Goal: Communication & Community: Answer question/provide support

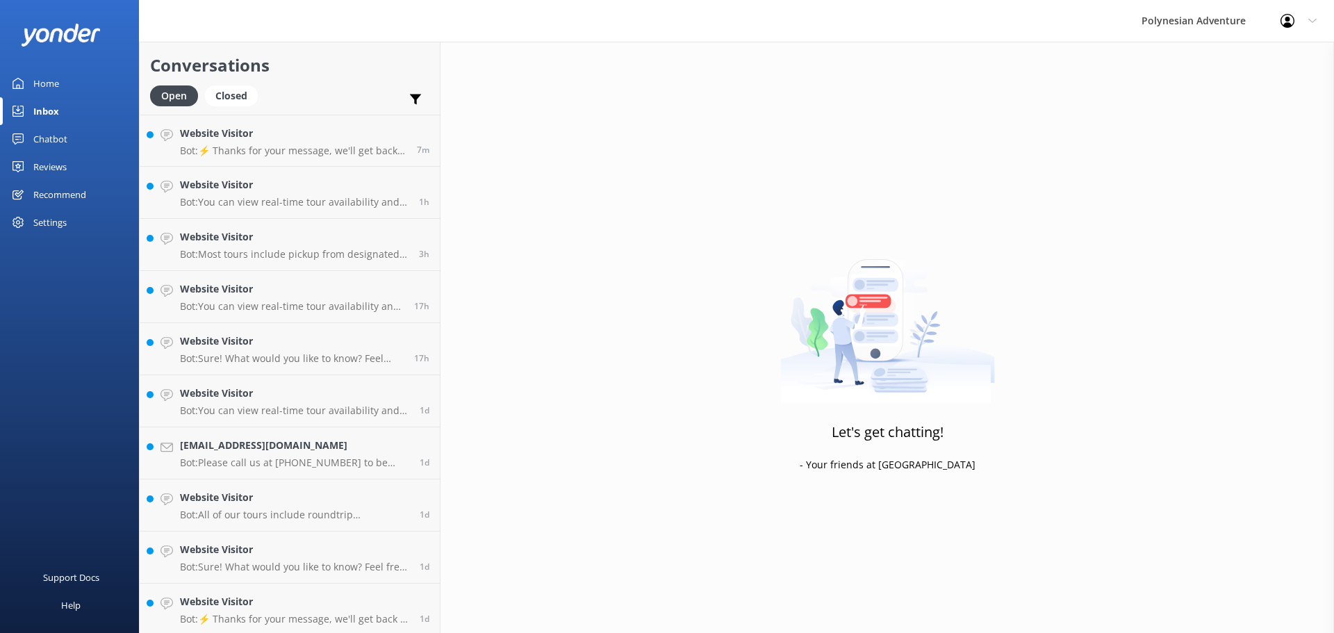
scroll to position [347, 0]
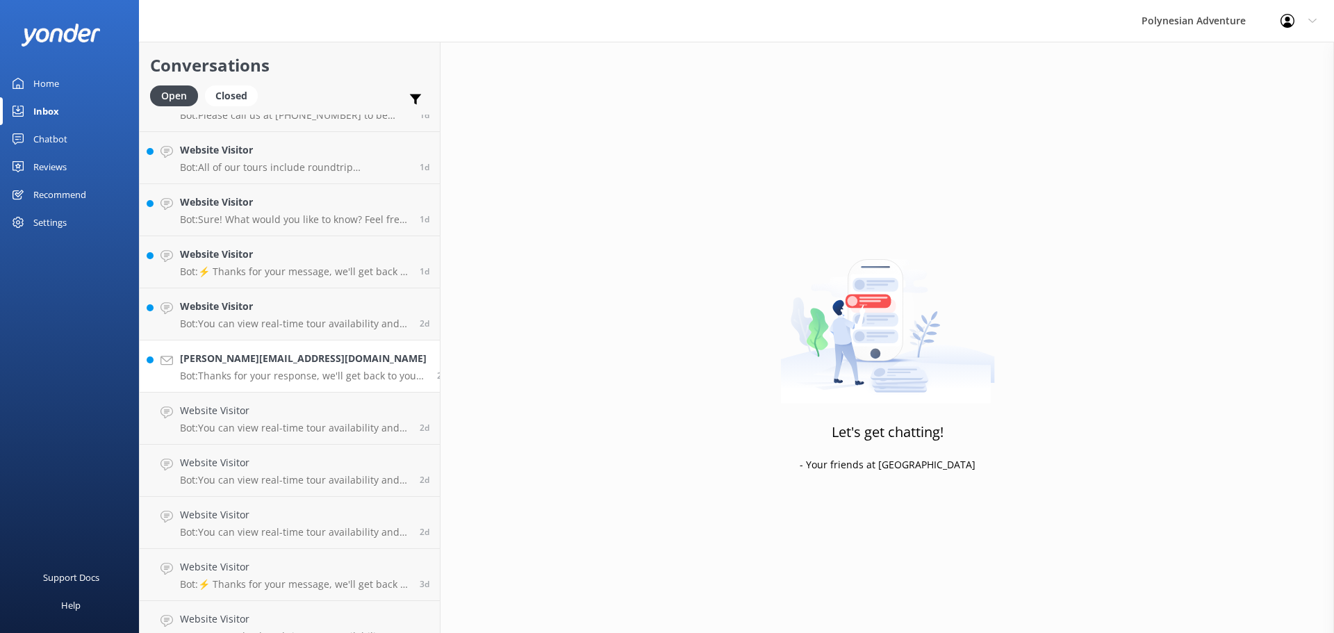
click at [266, 366] on h4 "[PERSON_NAME][EMAIL_ADDRESS][DOMAIN_NAME]" at bounding box center [303, 358] width 247 height 15
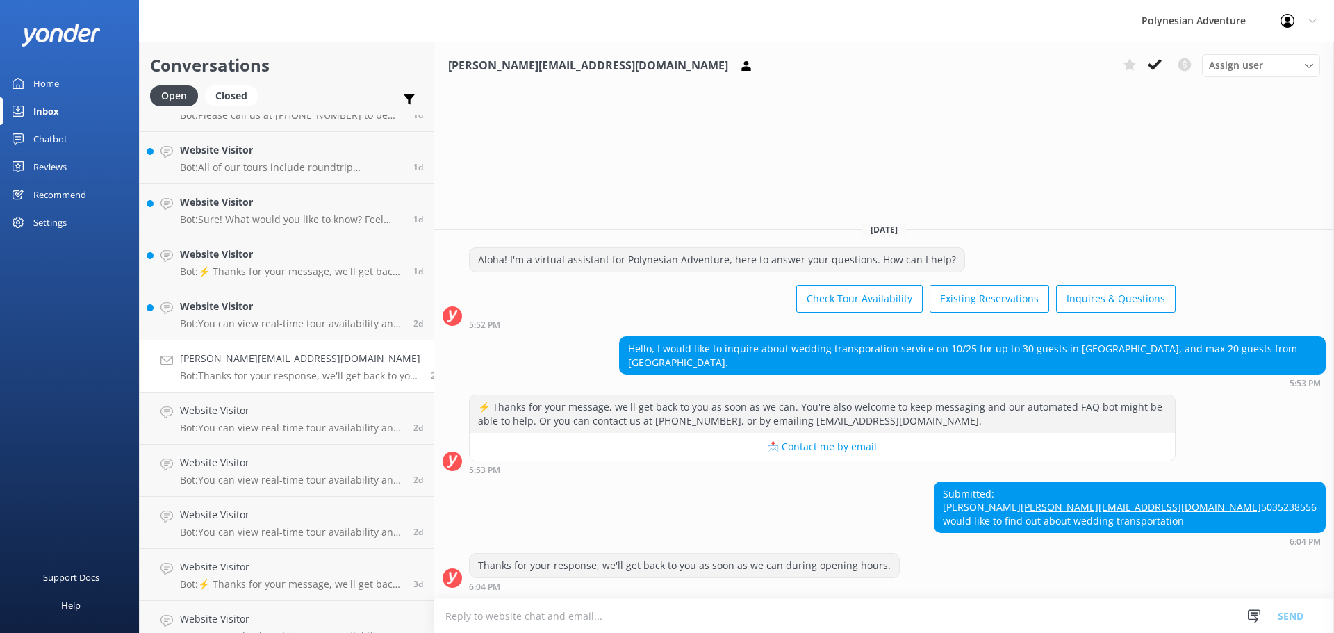
click at [60, 140] on div "Chatbot" at bounding box center [50, 139] width 34 height 28
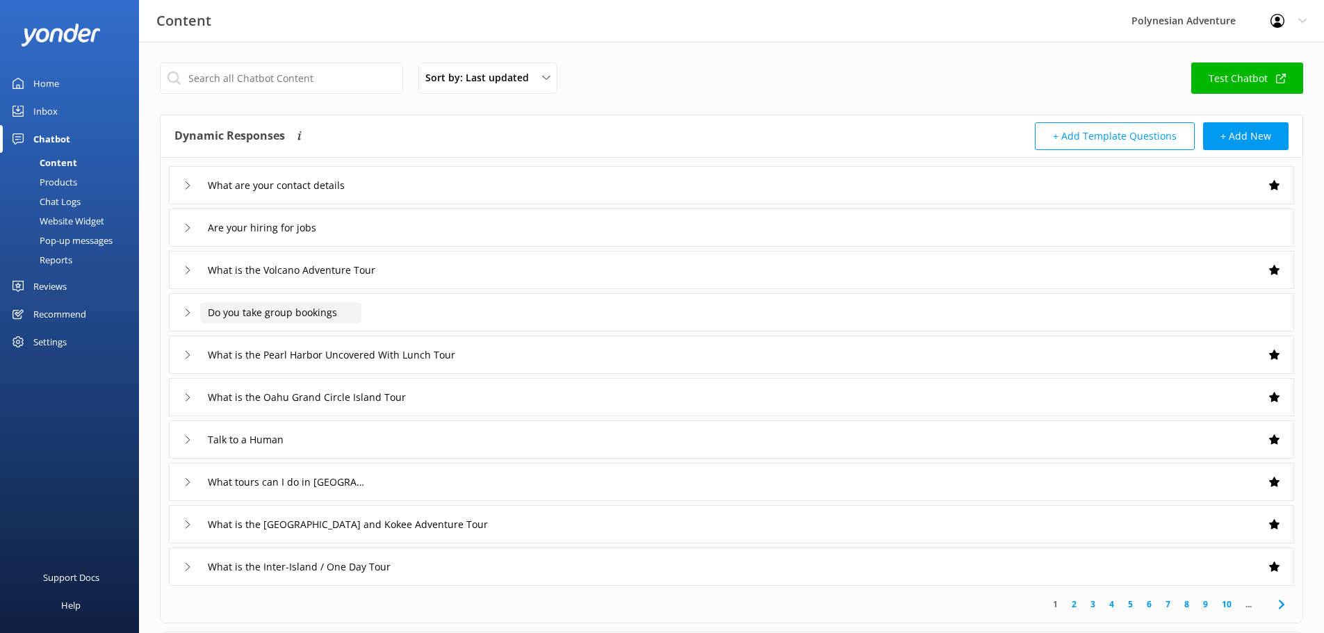
click at [284, 322] on input "Do you take group bookings" at bounding box center [280, 312] width 161 height 21
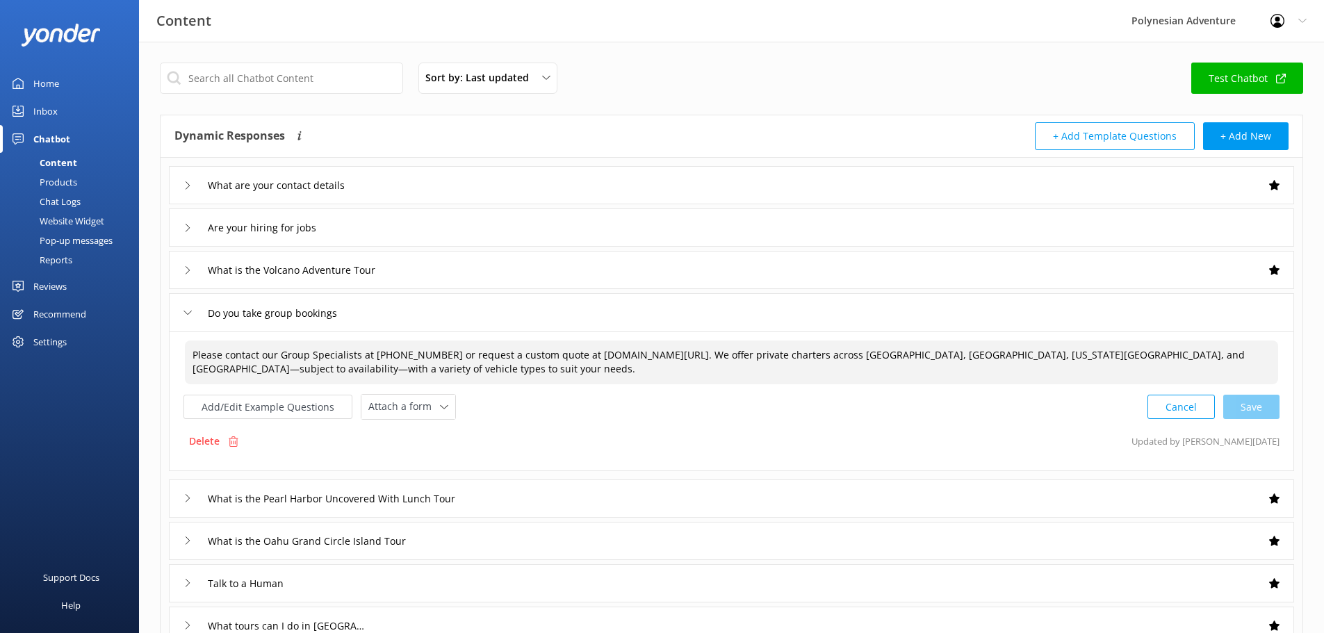
drag, startPoint x: 295, startPoint y: 375, endPoint x: 190, endPoint y: 353, distance: 106.6
click at [190, 353] on textarea "Please contact our Group Specialists at [PHONE_NUMBER] or request a custom quot…" at bounding box center [731, 363] width 1093 height 44
click at [59, 104] on link "Inbox" at bounding box center [69, 111] width 139 height 28
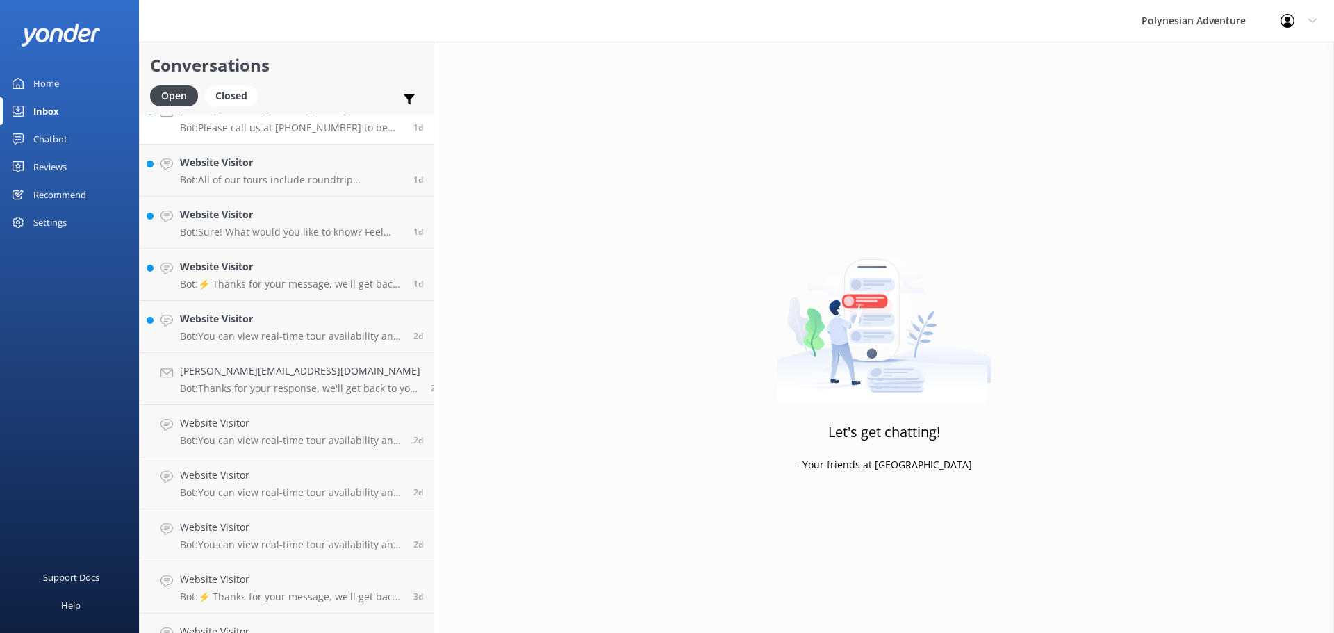
scroll to position [347, 0]
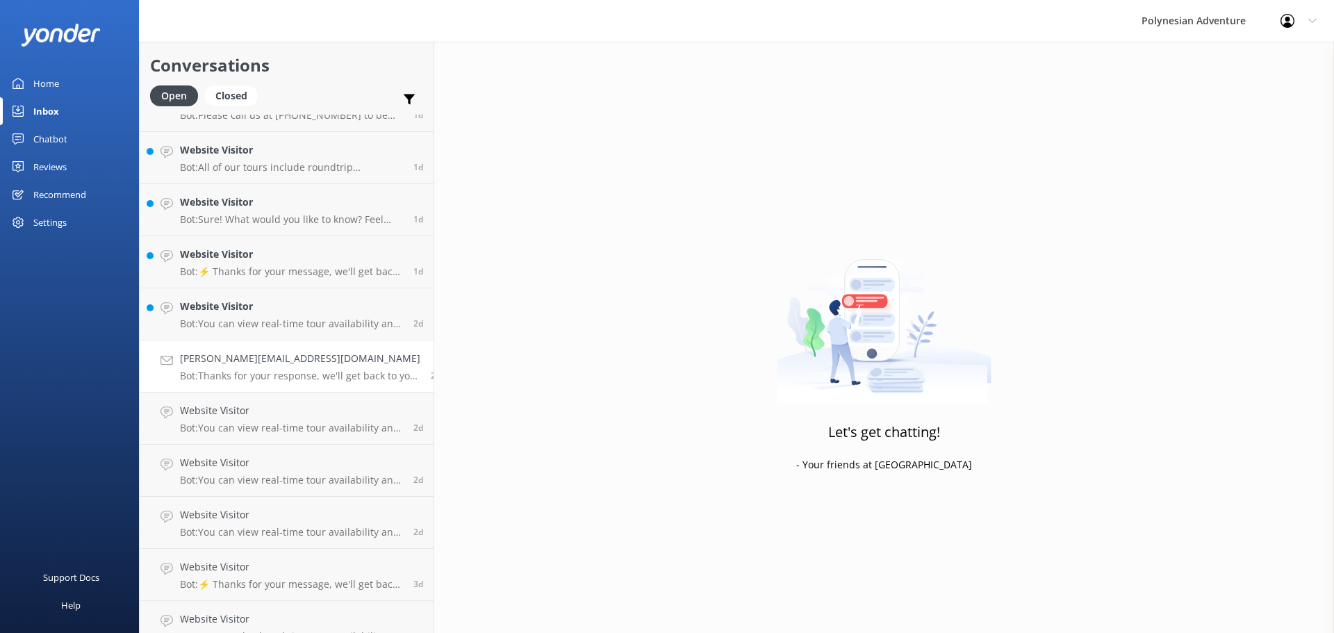
click at [267, 372] on p "Bot: Thanks for your response, we'll get back to you as soon as we can during o…" at bounding box center [300, 376] width 240 height 13
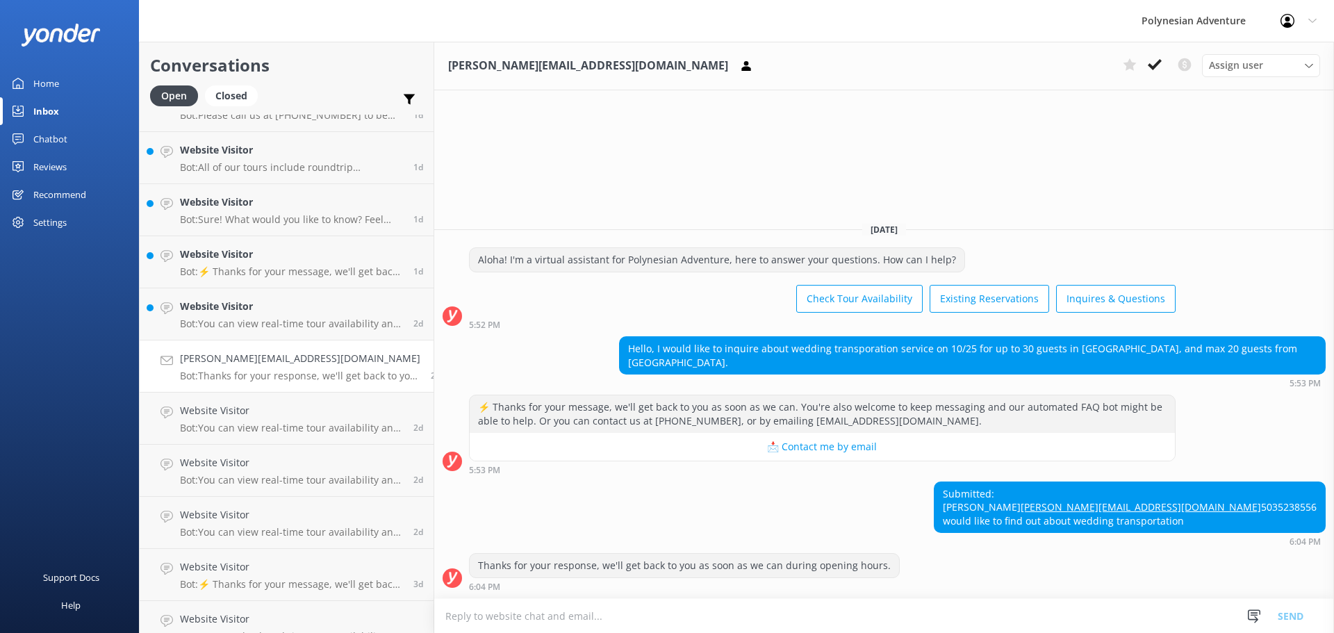
click at [561, 621] on textarea at bounding box center [884, 616] width 900 height 34
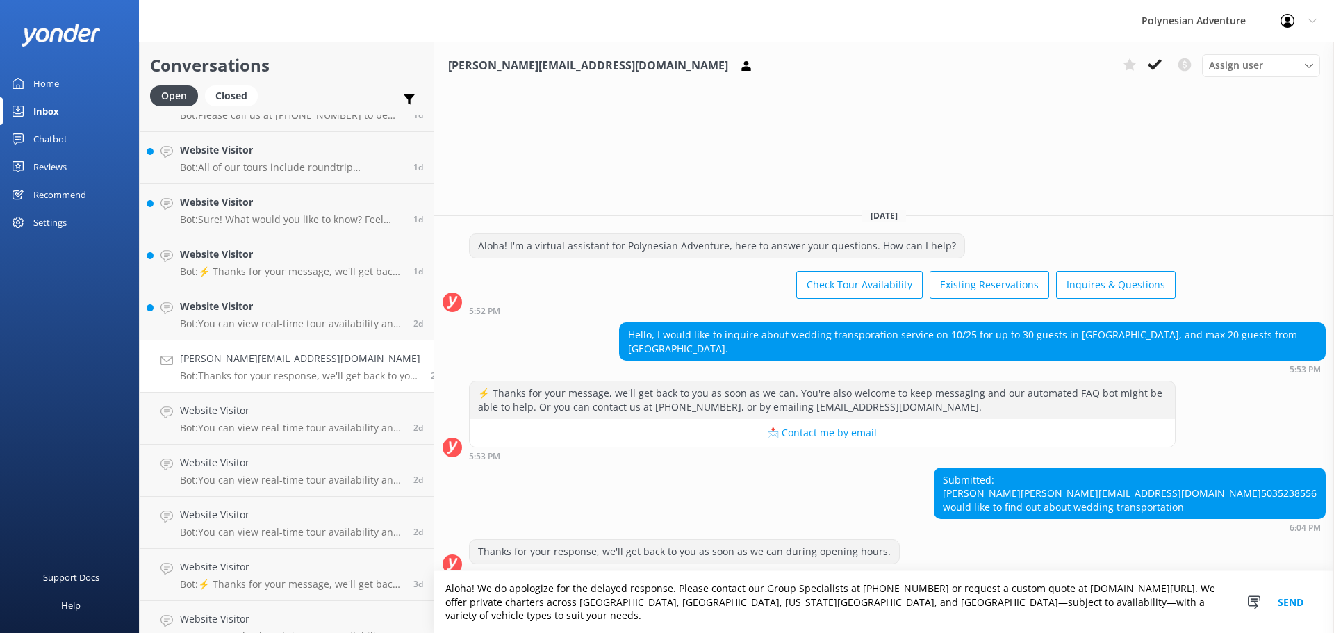
type textarea "Aloha! We do apologize for the delayed response. Please contact our Group Speci…"
click at [1295, 618] on button "Send" at bounding box center [1291, 602] width 52 height 62
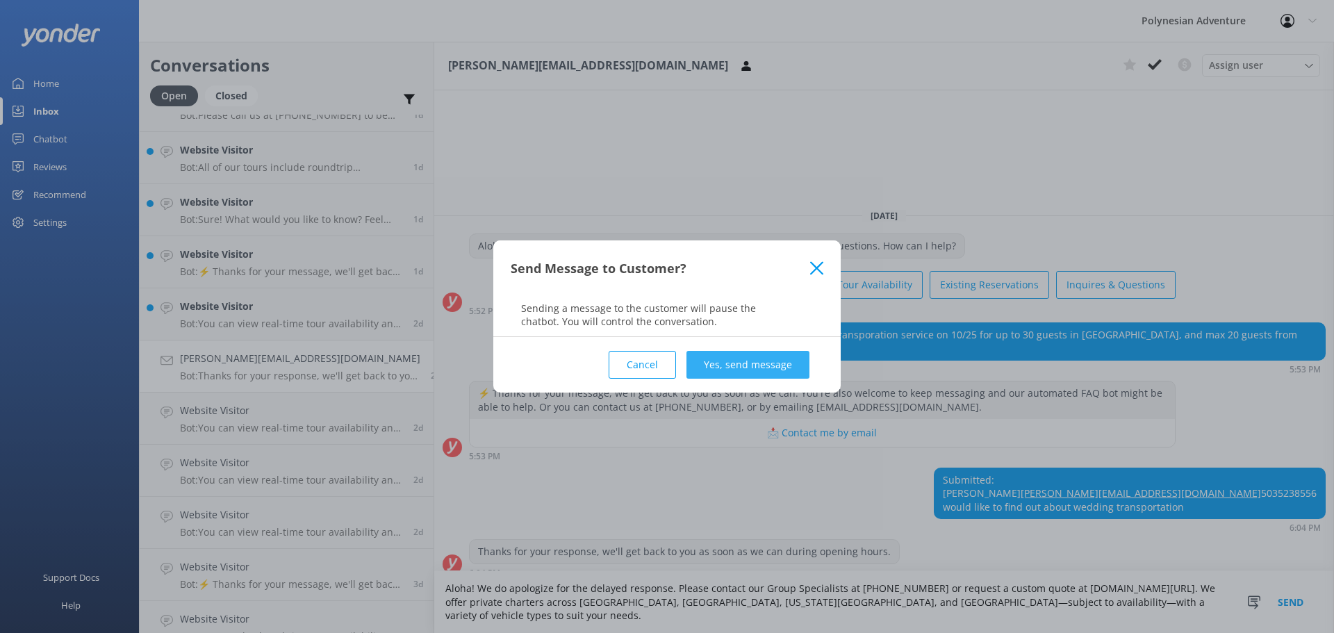
click at [747, 366] on button "Yes, send message" at bounding box center [748, 365] width 123 height 28
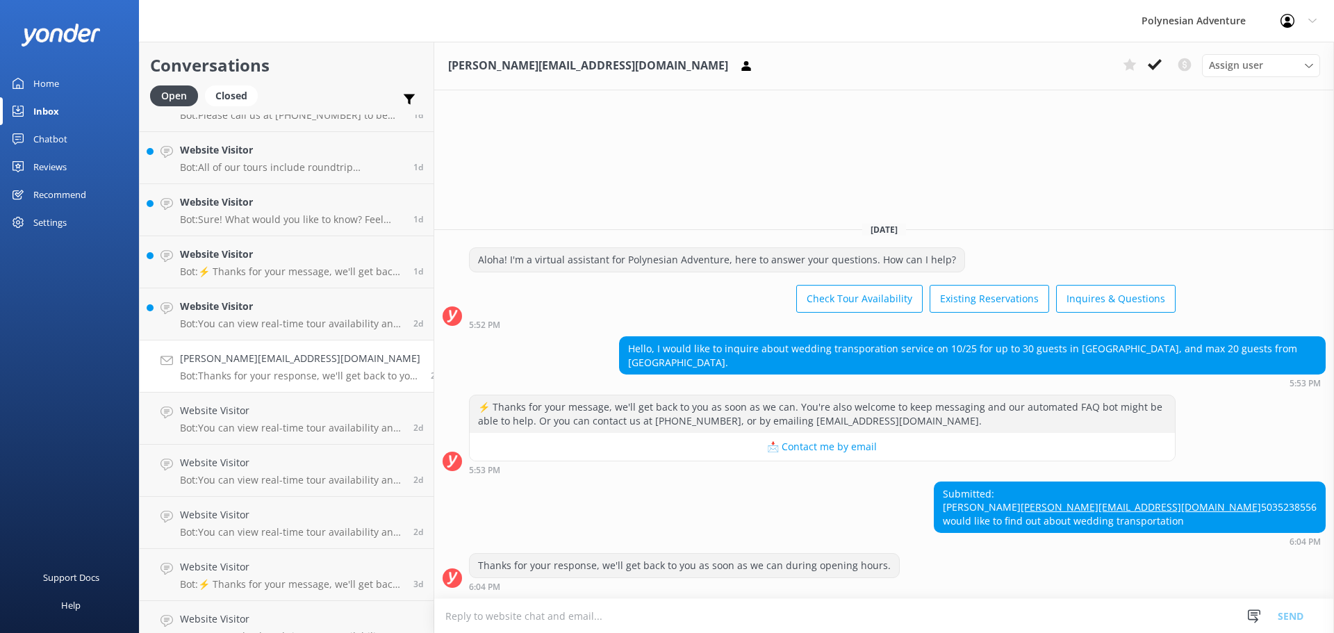
scroll to position [23, 0]
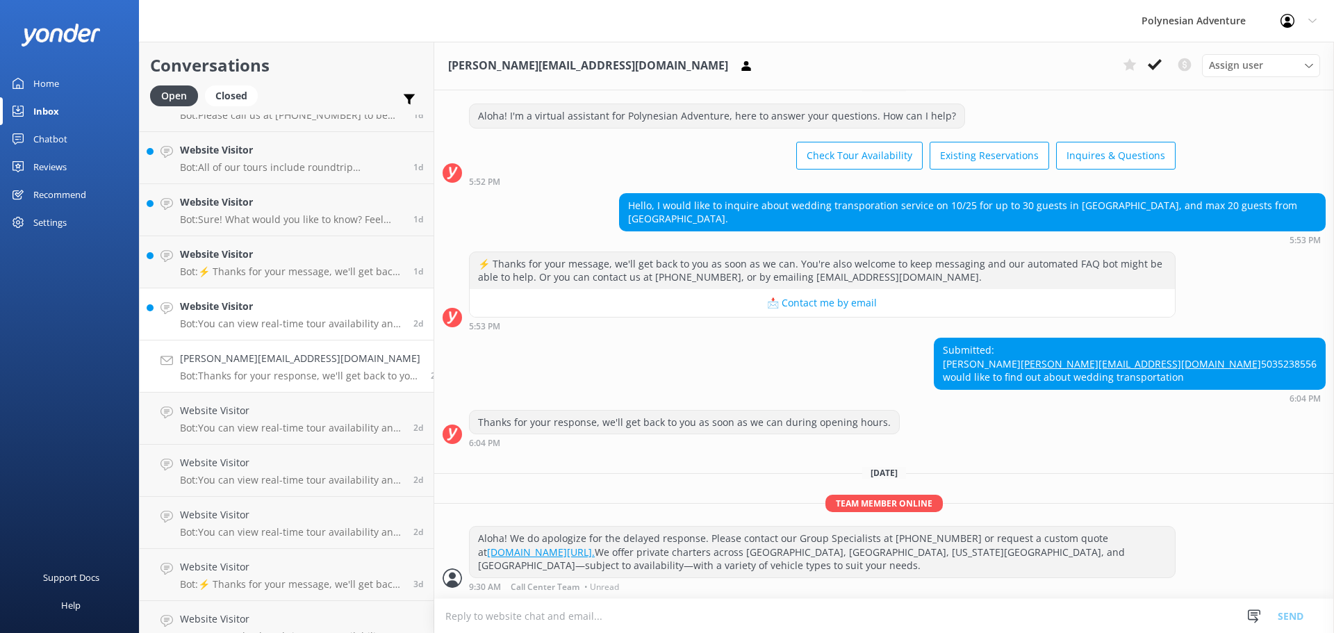
click at [254, 321] on p "Bot: You can view real-time tour availability and book your Polynesian Adventur…" at bounding box center [291, 324] width 223 height 13
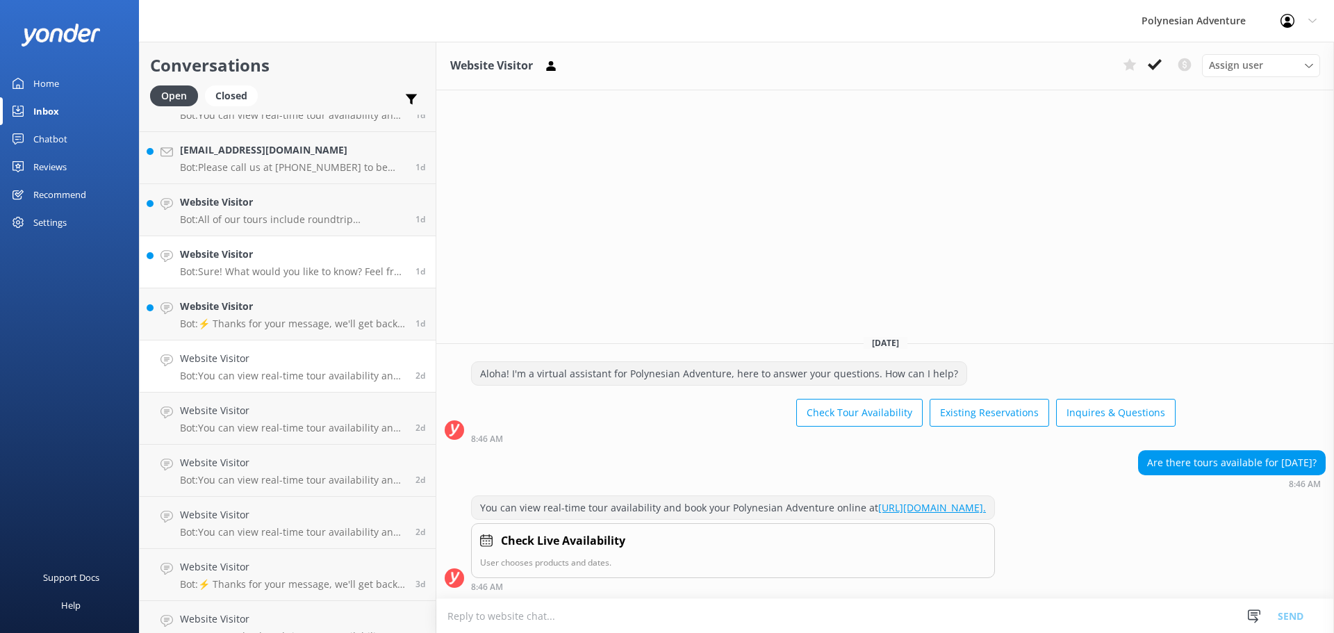
click at [240, 263] on div "Website Visitor Bot: Sure! What would you like to know? Feel free to ask about …" at bounding box center [292, 262] width 225 height 31
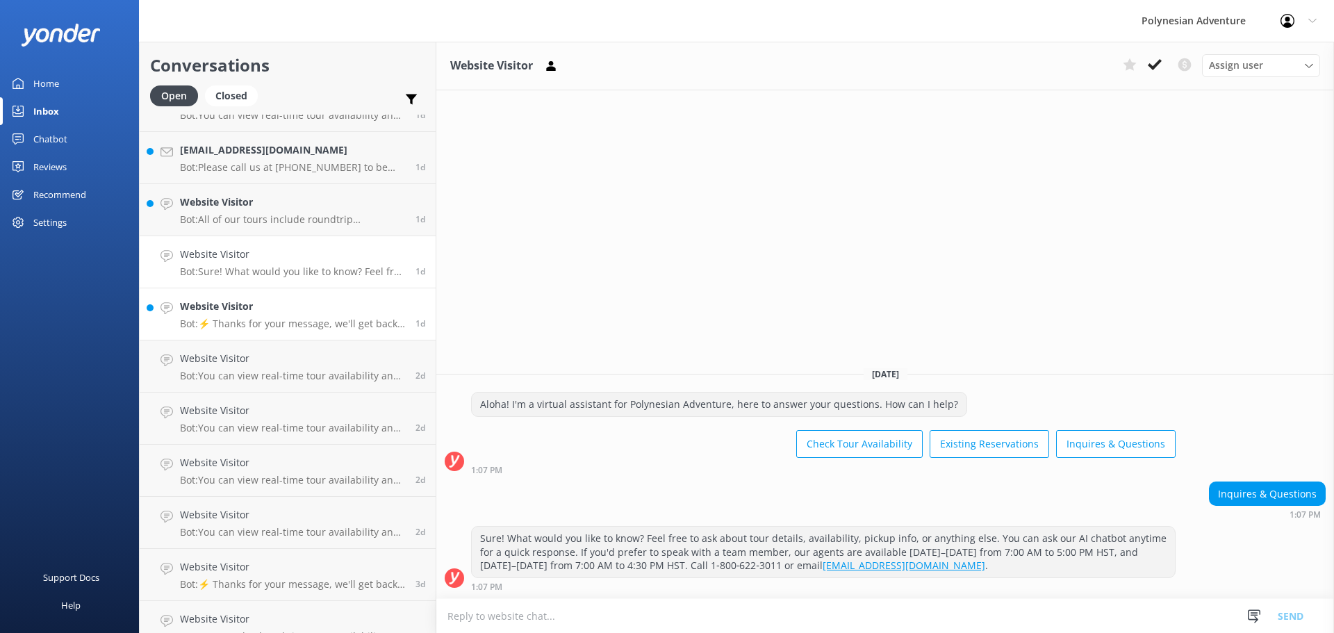
click at [220, 336] on link "Website Visitor Bot: ⚡ Thanks for your message, we'll get back to you as soon a…" at bounding box center [288, 314] width 296 height 52
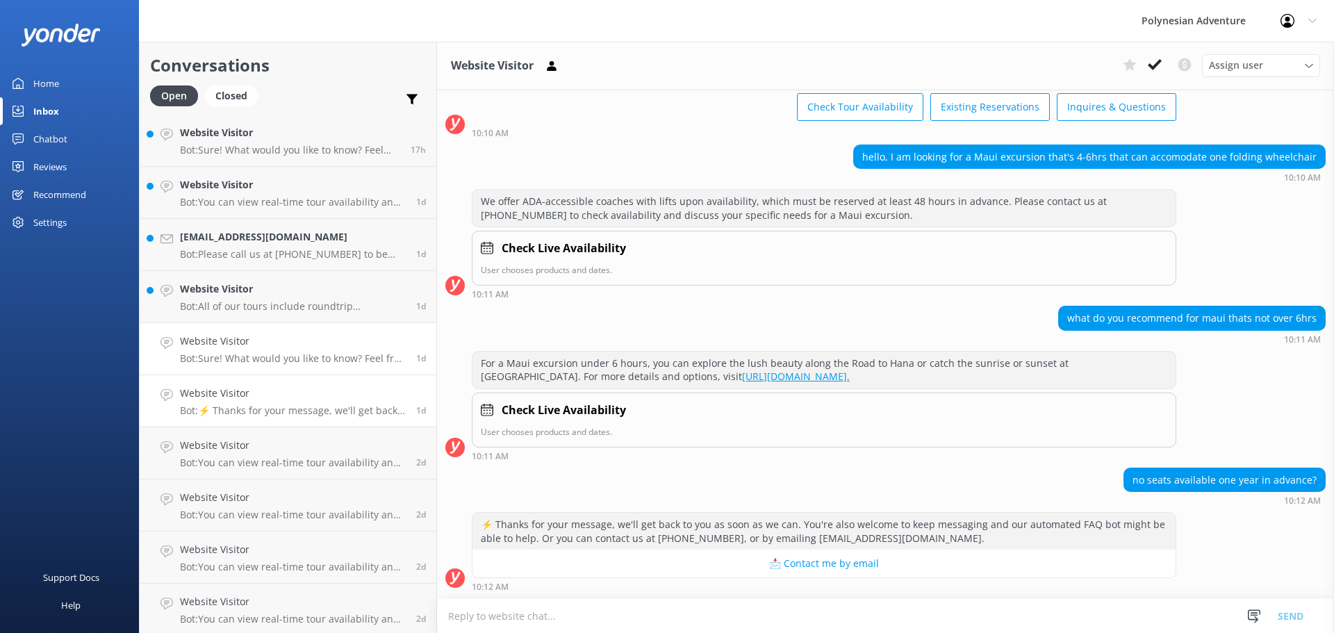
scroll to position [208, 0]
click at [210, 352] on div "Website Visitor Bot: All of our tours include roundtrip transportation from des…" at bounding box center [293, 349] width 226 height 31
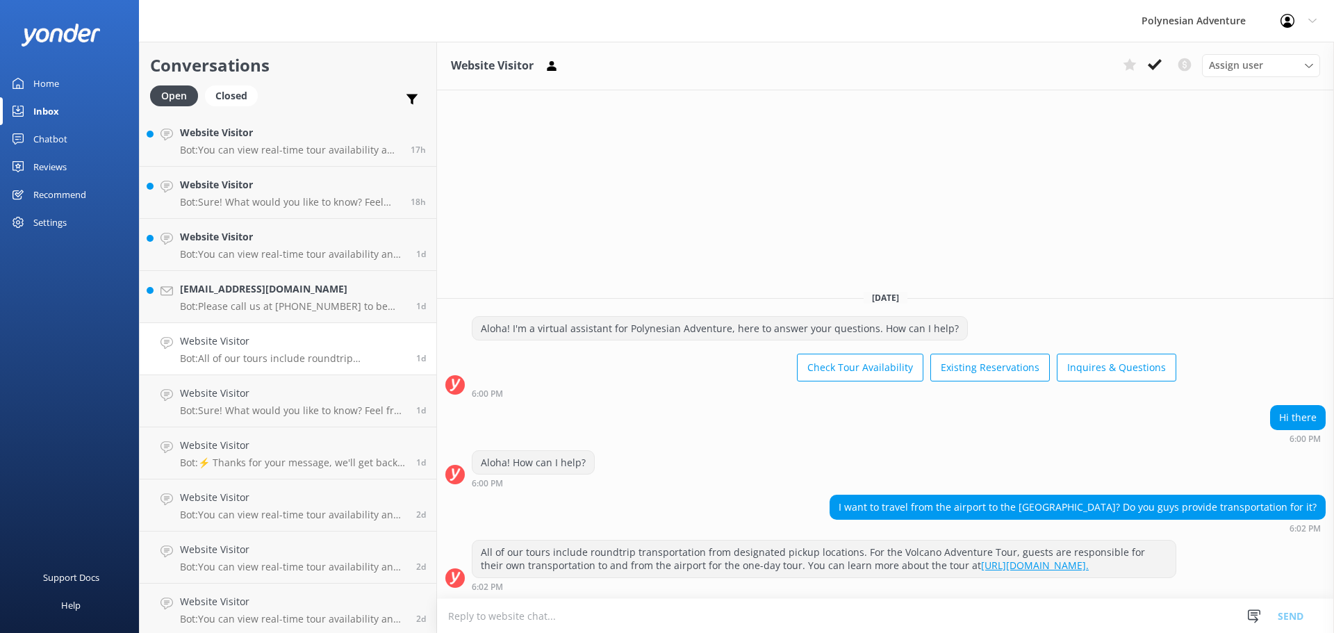
click at [555, 616] on textarea at bounding box center [885, 616] width 897 height 34
paste textarea "Please contact our Group Specialists at [PHONE_NUMBER] or request a custom quot…"
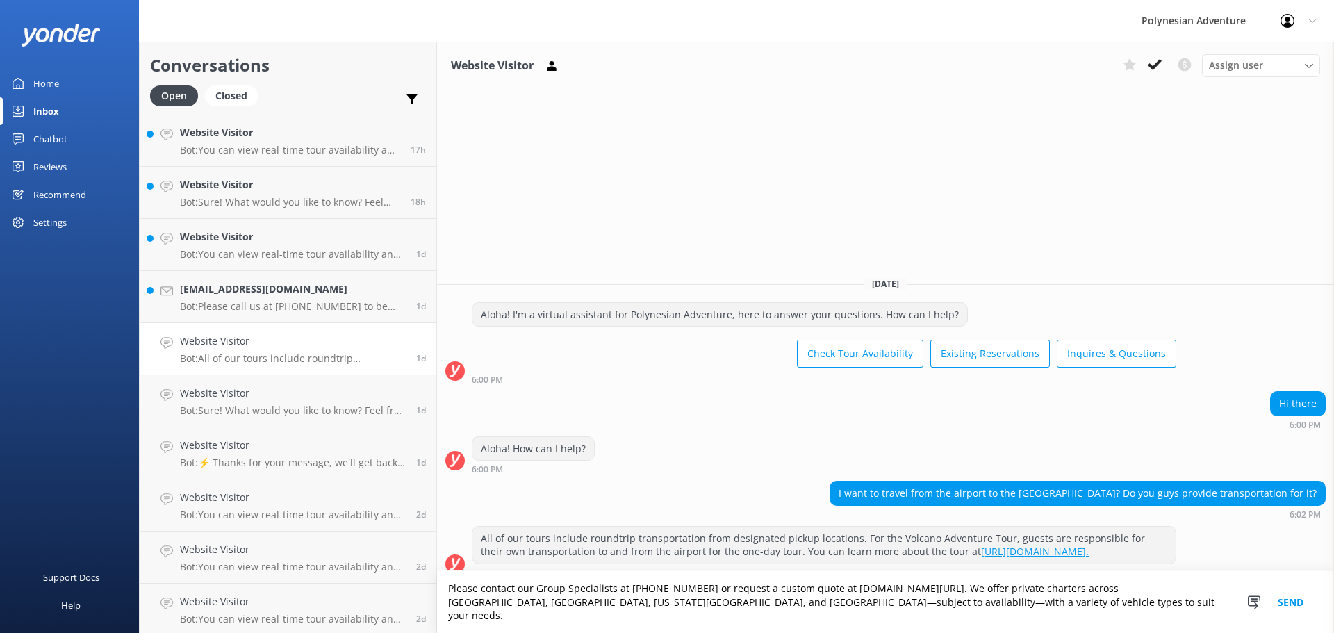
click at [437, 602] on textarea "Please contact our Group Specialists at [PHONE_NUMBER] or request a custom quot…" at bounding box center [885, 602] width 897 height 62
type textarea "Aloha! We doPlease contact our Group Specialists at [PHONE_NUMBER] or request a…"
drag, startPoint x: 905, startPoint y: 614, endPoint x: 358, endPoint y: 600, distance: 547.7
click at [358, 600] on div "Conversations Open Closed Important Converted Assigned to me Unassigned [PERSON…" at bounding box center [736, 337] width 1195 height 591
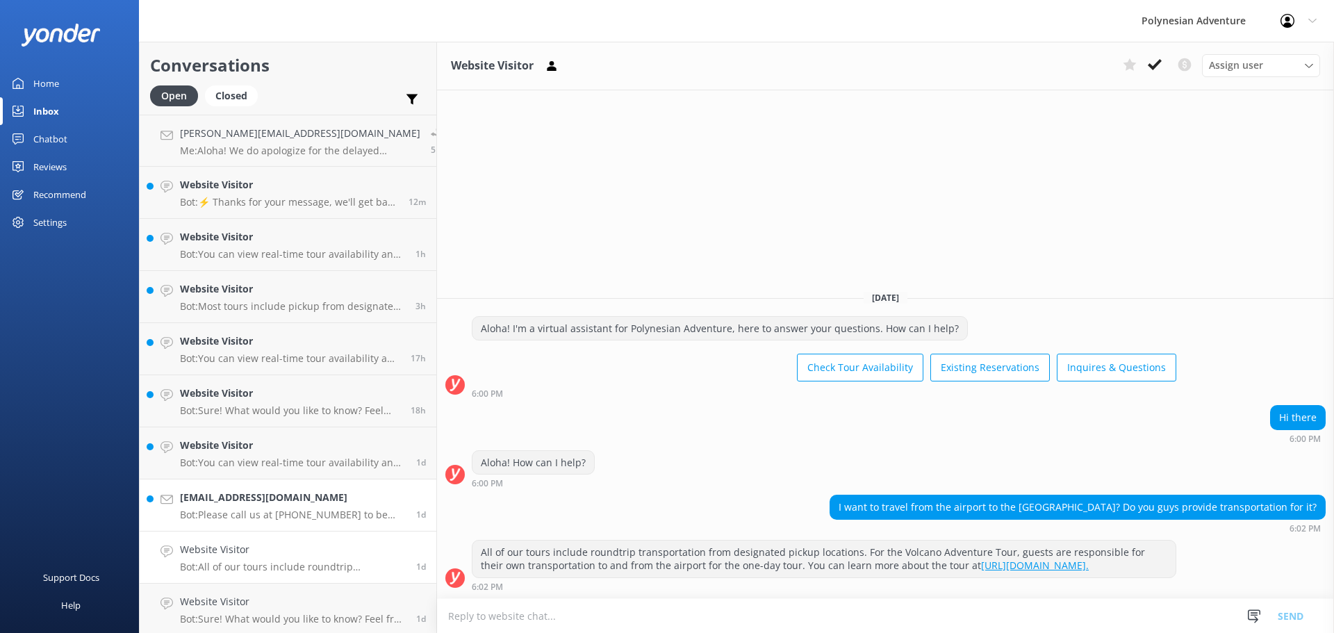
click at [260, 502] on h4 "[EMAIL_ADDRESS][DOMAIN_NAME]" at bounding box center [293, 497] width 226 height 15
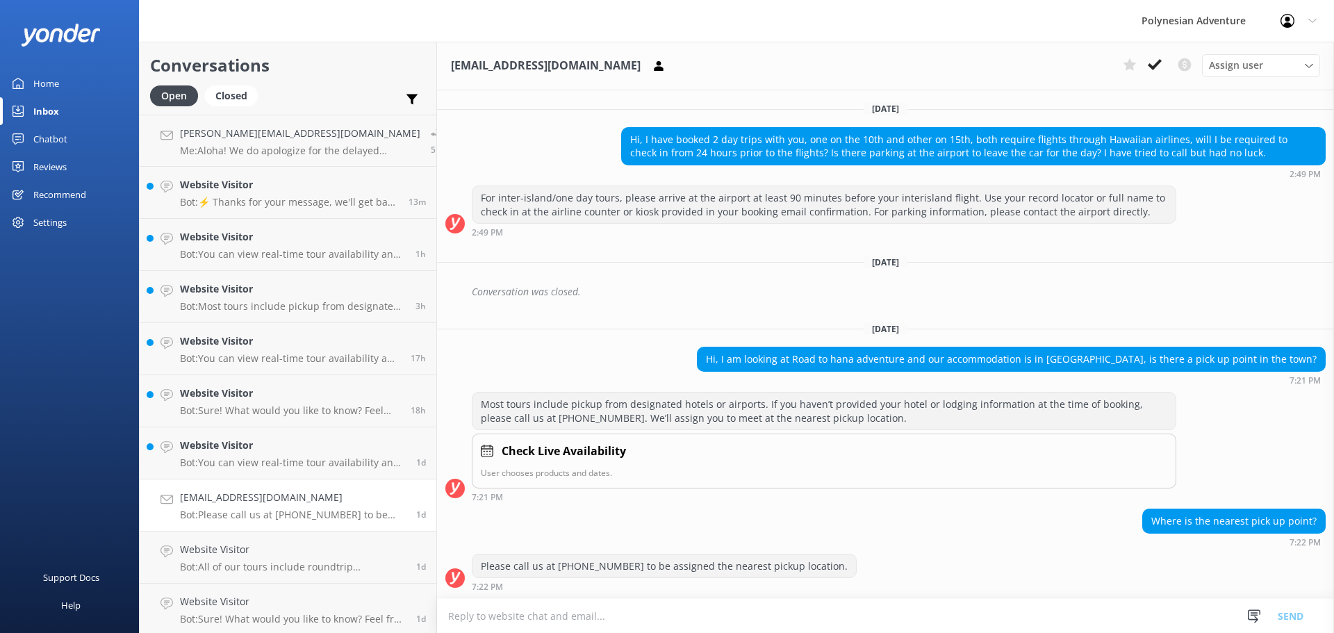
scroll to position [778, 0]
click at [628, 612] on textarea at bounding box center [885, 616] width 897 height 34
click at [234, 449] on h4 "Website Visitor" at bounding box center [293, 445] width 226 height 15
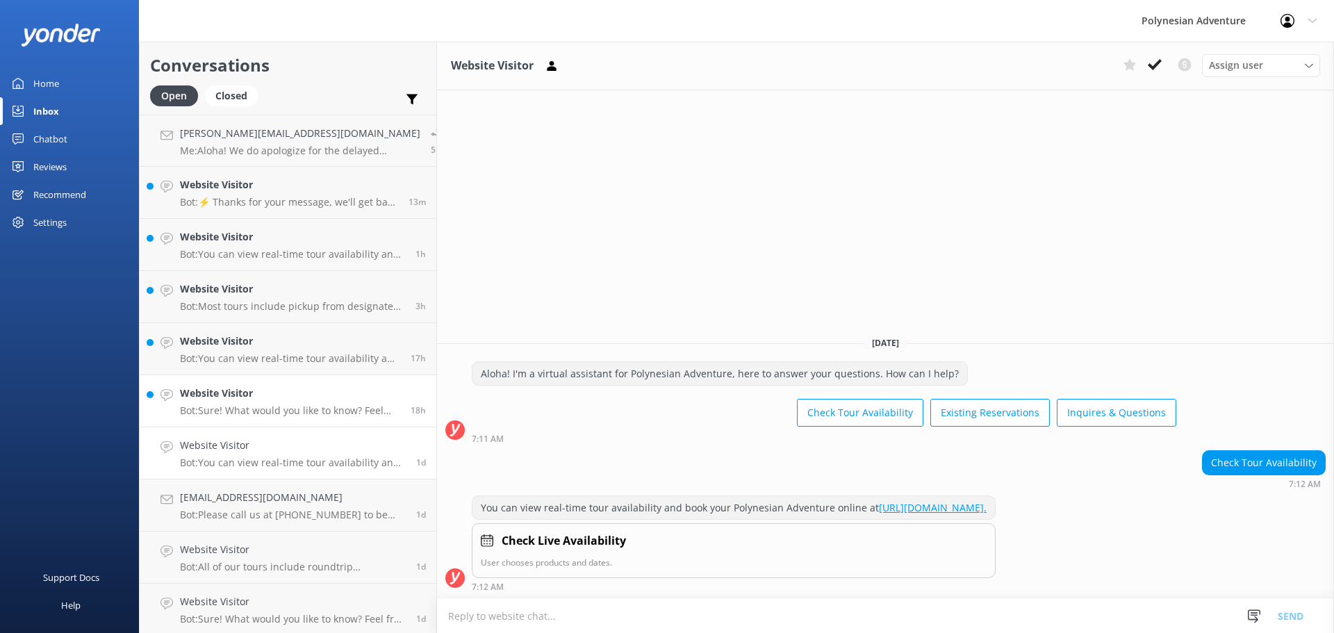
click at [243, 418] on link "Website Visitor Bot: Sure! What would you like to know? Feel free to ask about …" at bounding box center [288, 401] width 297 height 52
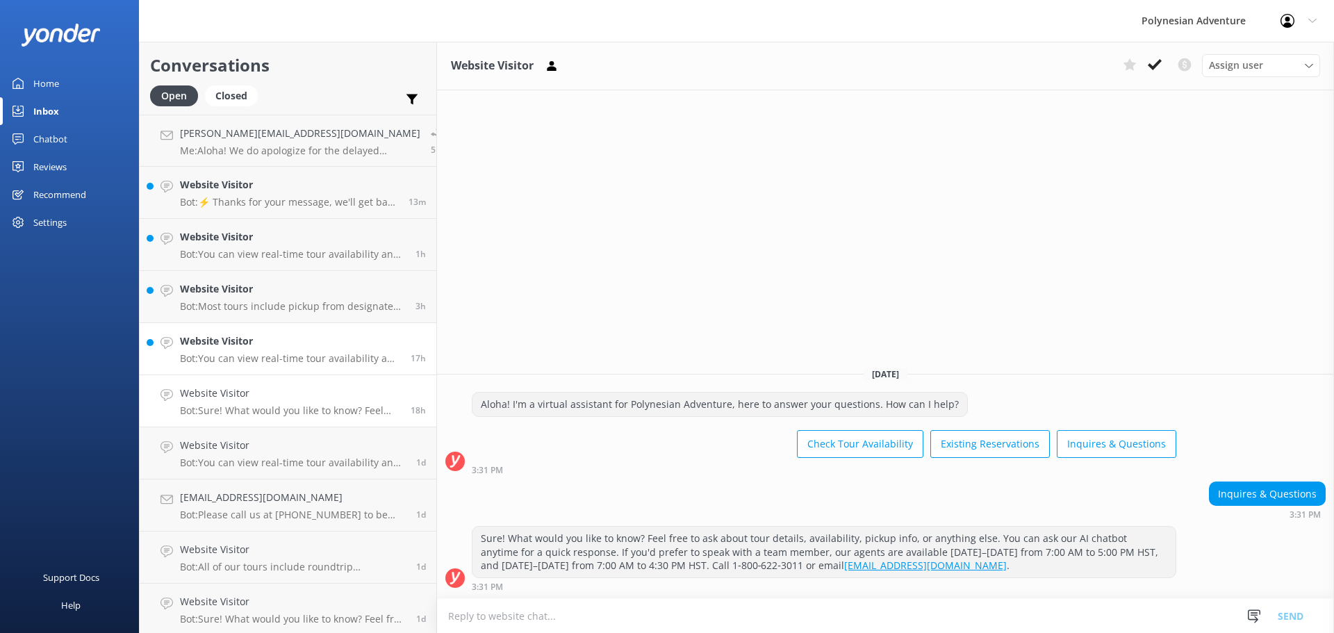
click at [245, 356] on p "Bot: You can view real-time tour availability and book your Polynesian Adventur…" at bounding box center [290, 358] width 220 height 13
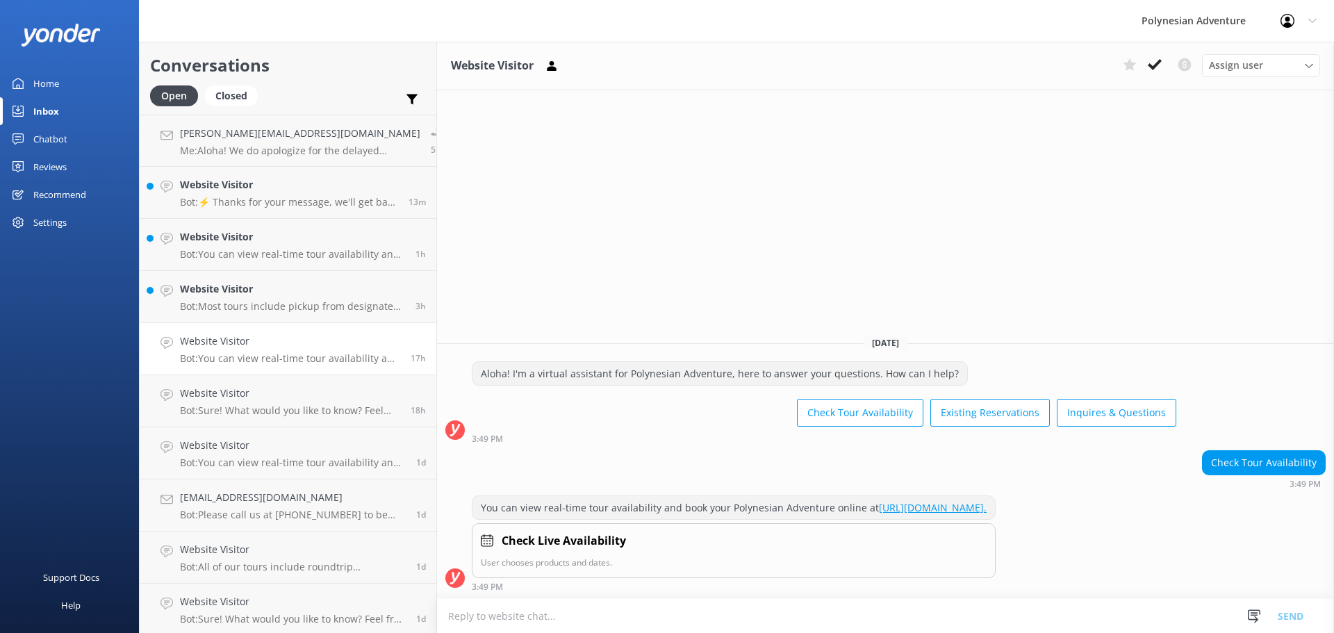
click at [236, 323] on link "Website Visitor Bot: You can view real-time tour availability and book your Pol…" at bounding box center [288, 349] width 297 height 52
click at [239, 297] on h4 "Website Visitor" at bounding box center [292, 288] width 225 height 15
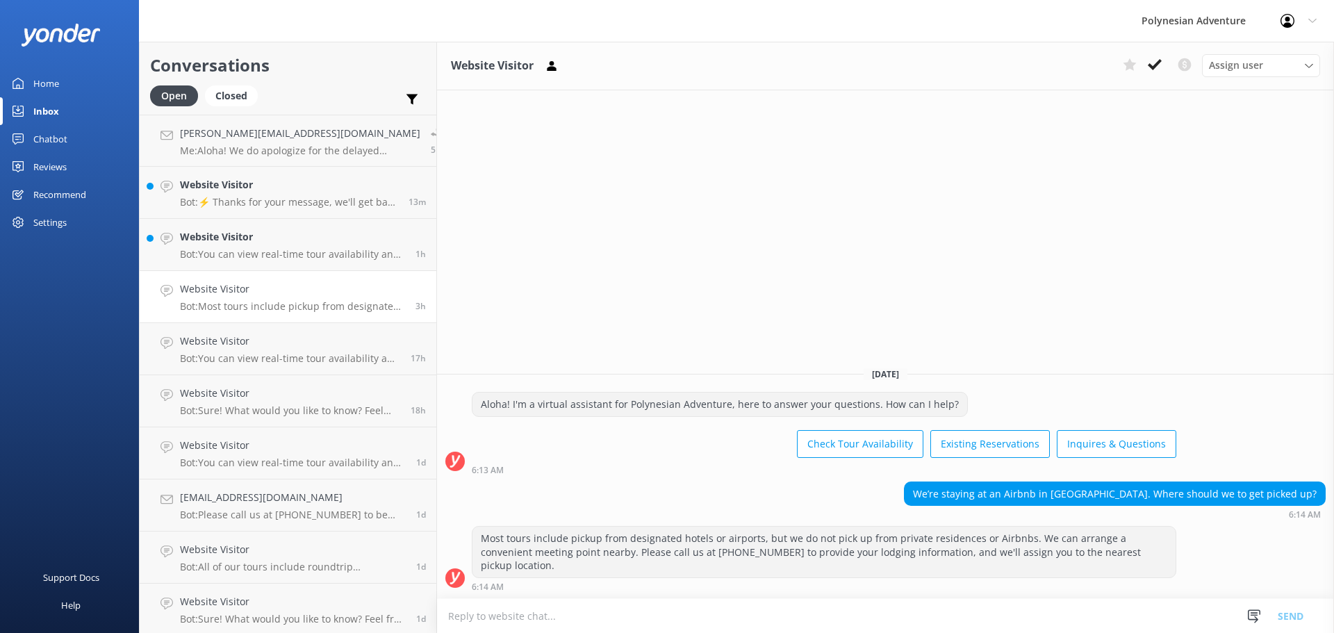
click at [490, 620] on textarea at bounding box center [885, 616] width 897 height 34
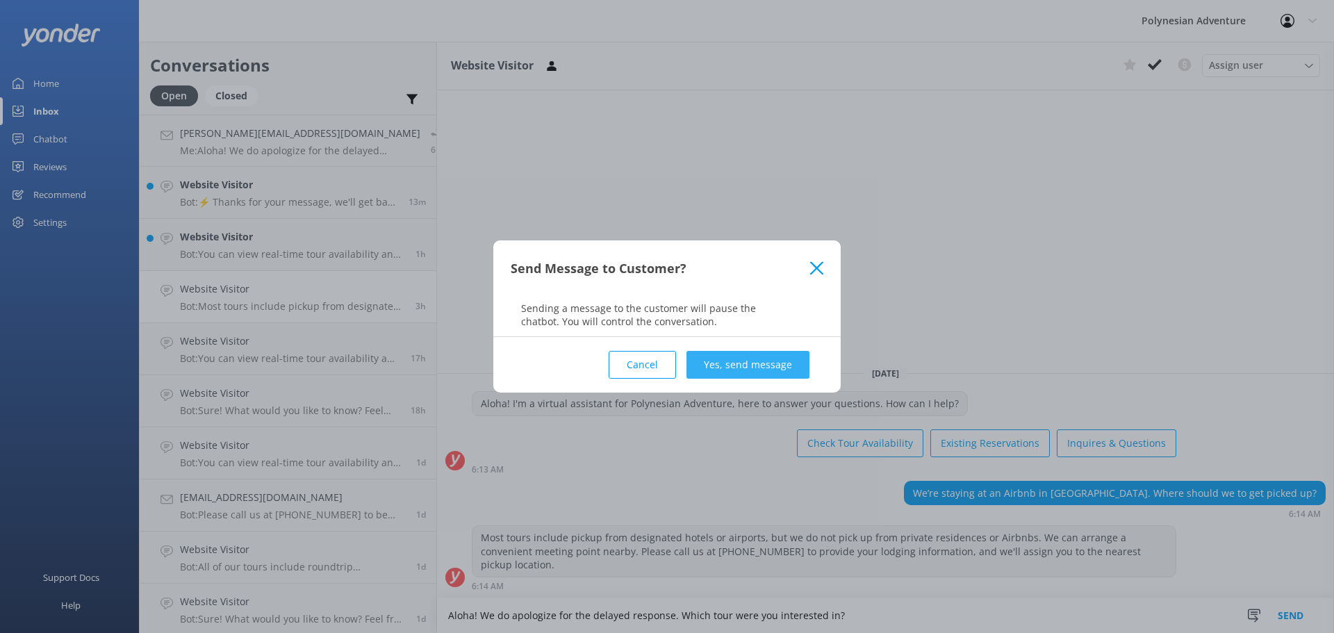
type textarea "Aloha! We do apologize for the delayed response. Which tour were you interested…"
click at [761, 361] on button "Yes, send message" at bounding box center [748, 365] width 123 height 28
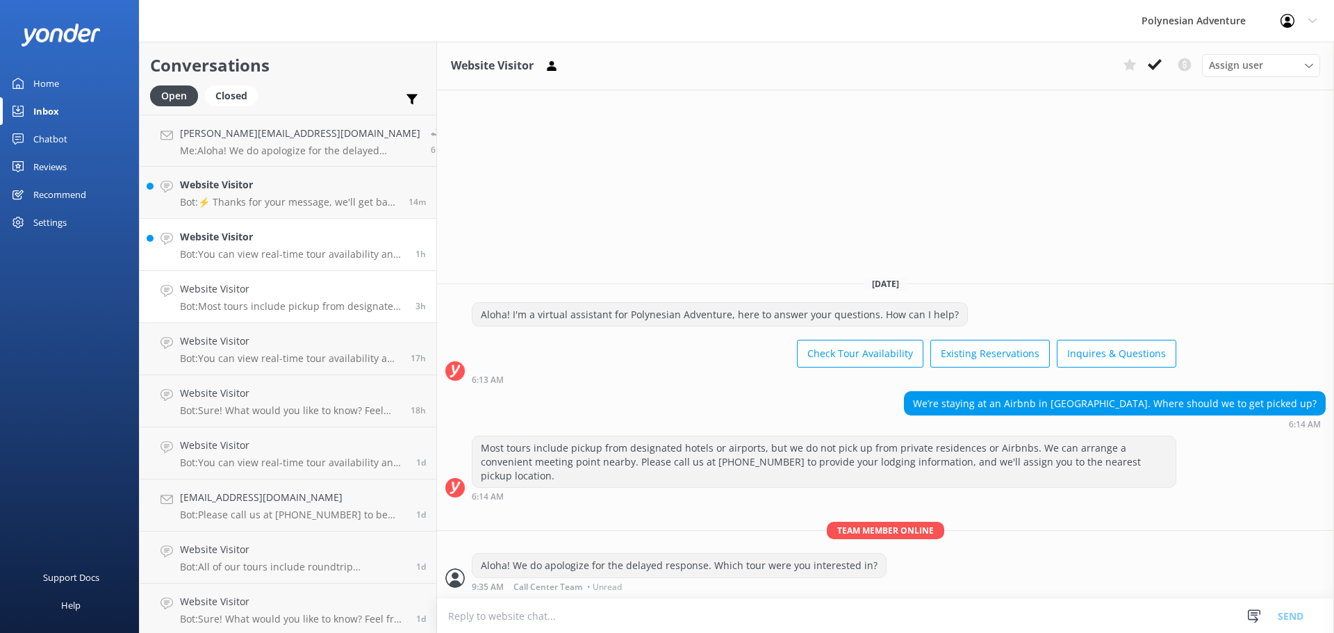
click at [256, 240] on h4 "Website Visitor" at bounding box center [292, 236] width 225 height 15
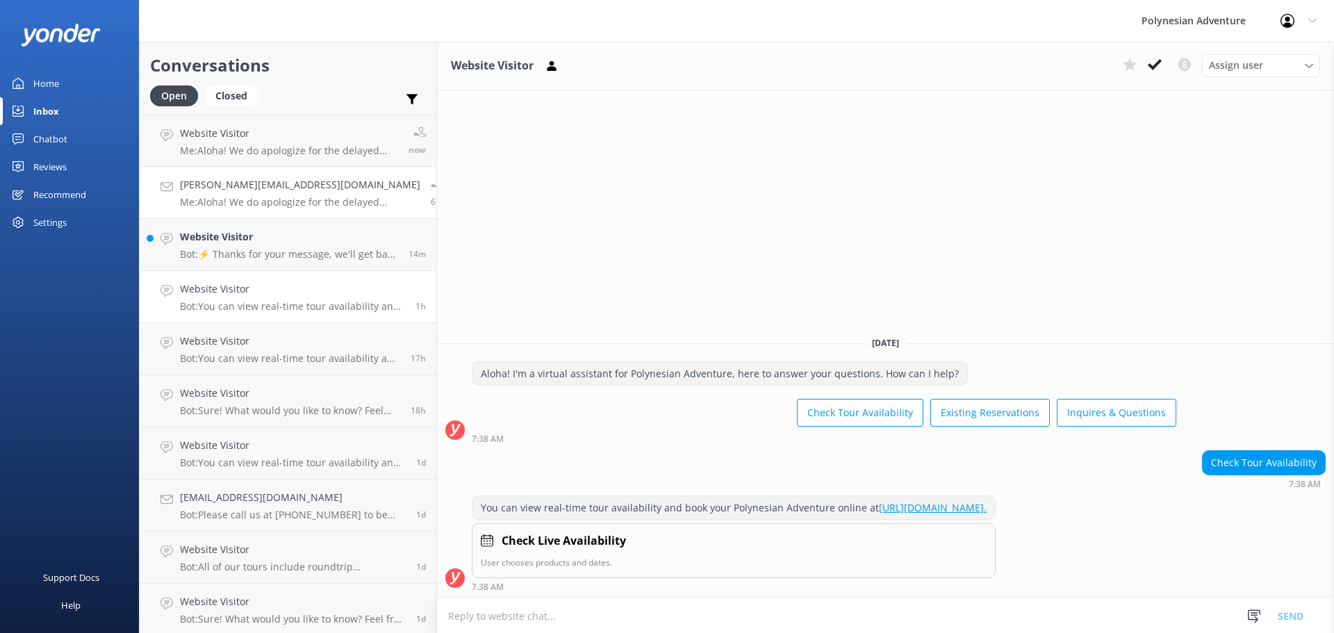
click at [269, 194] on div "[PERSON_NAME][EMAIL_ADDRESS][DOMAIN_NAME] Me: Aloha! We do apologize for the de…" at bounding box center [300, 192] width 240 height 31
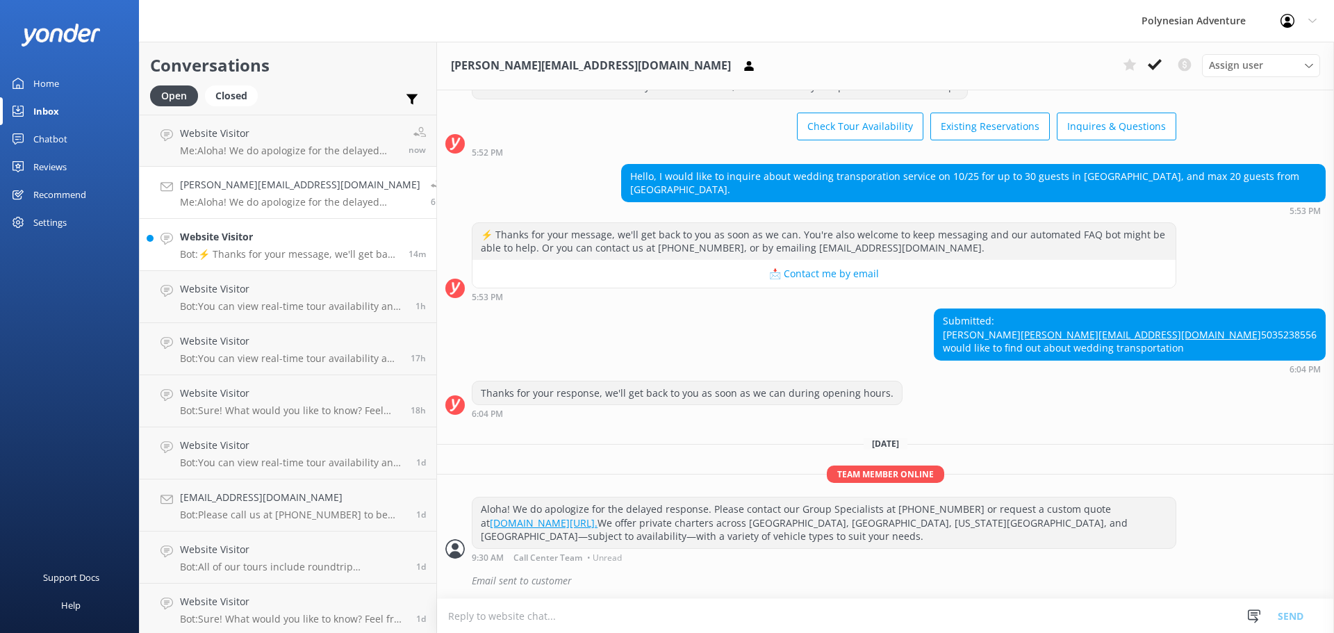
scroll to position [53, 0]
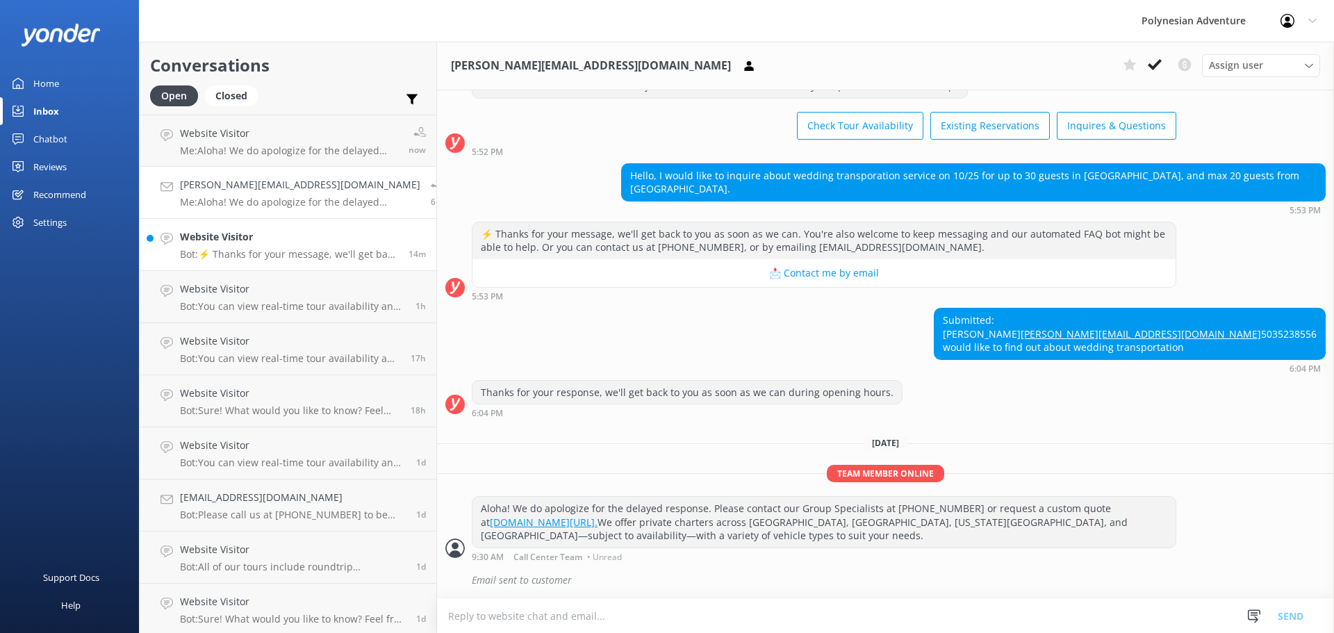
click at [263, 256] on p "Bot: ⚡ Thanks for your message, we'll get back to you as soon as we can. You're…" at bounding box center [289, 254] width 218 height 13
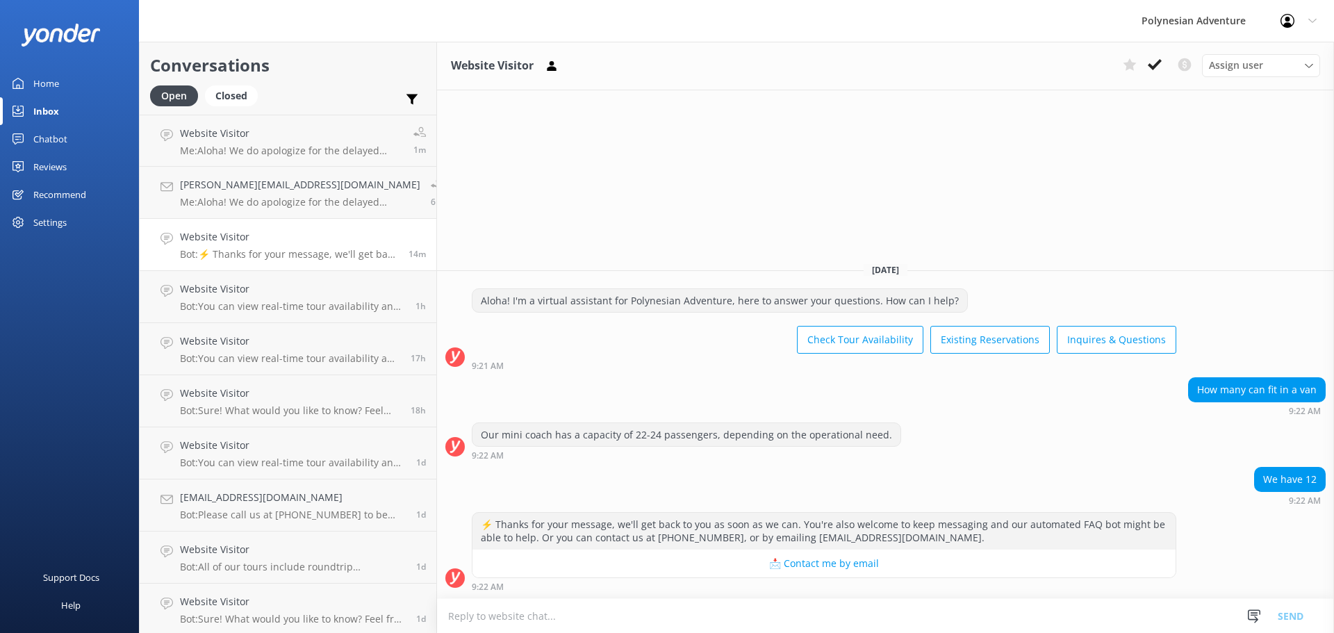
click at [521, 613] on textarea at bounding box center [885, 616] width 897 height 34
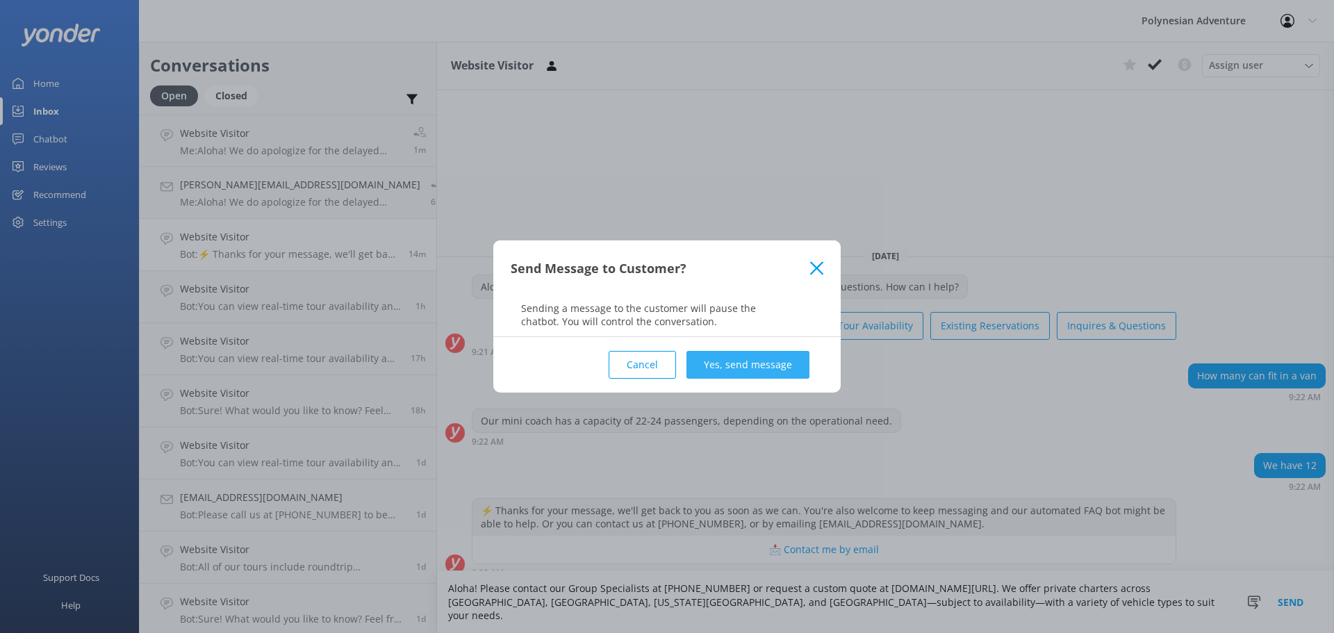
type textarea "Aloha! Please contact our Group Specialists at [PHONE_NUMBER] or request a cust…"
click at [765, 375] on button "Yes, send message" at bounding box center [748, 365] width 123 height 28
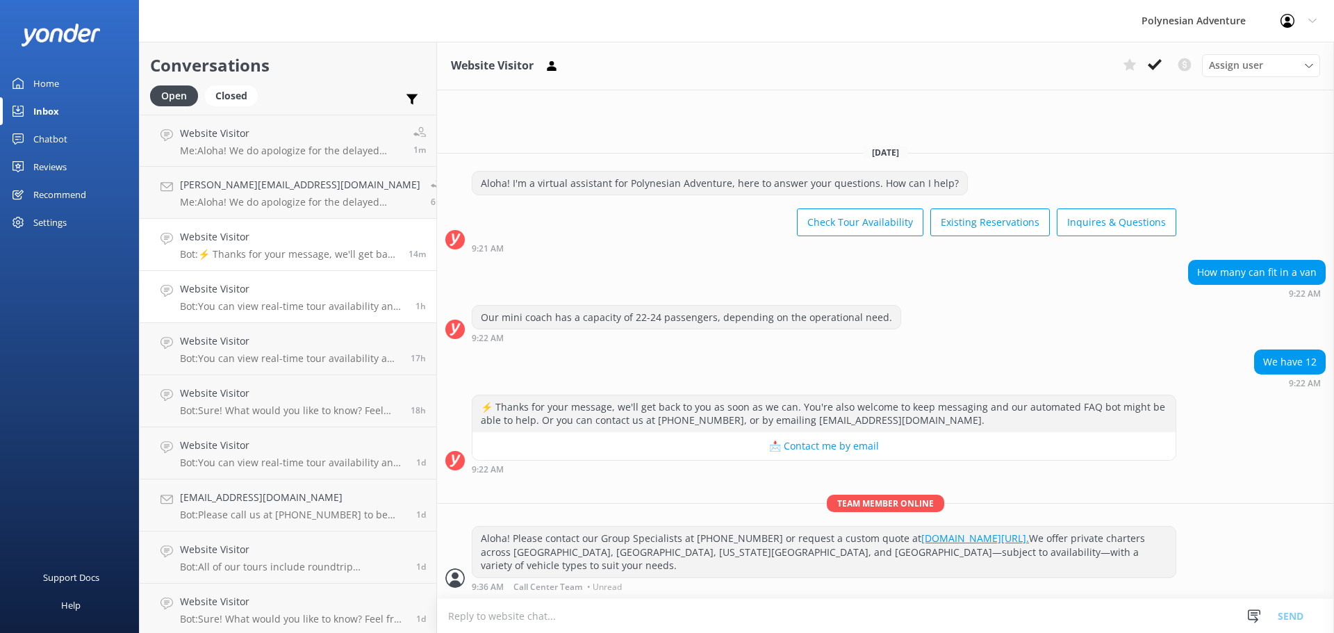
click at [303, 274] on link "Website Visitor Bot: You can view real-time tour availability and book your Pol…" at bounding box center [288, 297] width 297 height 52
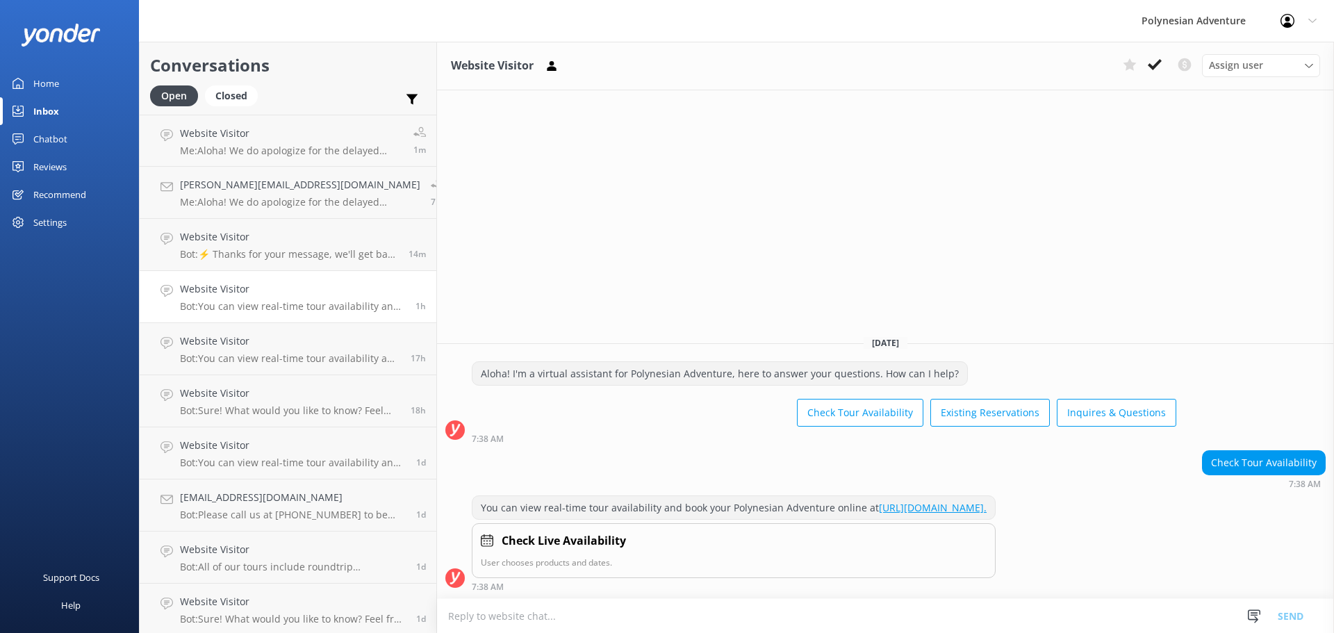
click at [67, 115] on link "Inbox" at bounding box center [69, 111] width 139 height 28
